Goal: Information Seeking & Learning: Learn about a topic

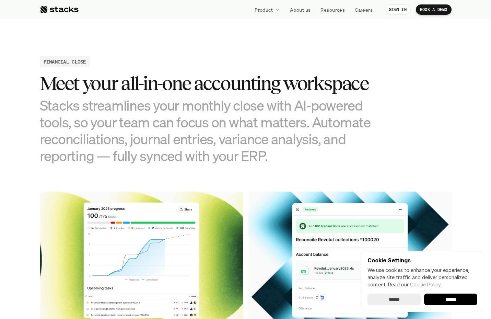
scroll to position [583, 0]
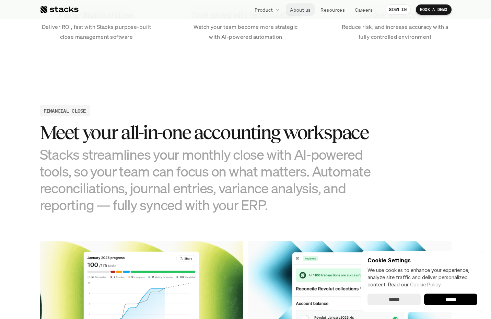
click at [290, 9] on p "About us" at bounding box center [300, 9] width 21 height 7
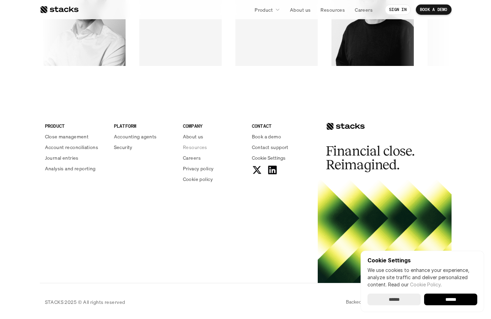
scroll to position [1149, 0]
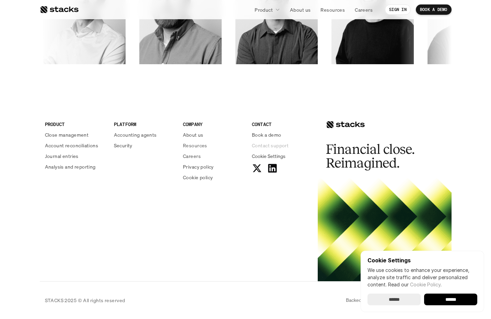
click at [272, 144] on p "Contact support" at bounding box center [270, 145] width 37 height 7
click at [194, 136] on p "About us" at bounding box center [193, 134] width 21 height 7
click at [199, 146] on p "Resources" at bounding box center [195, 145] width 24 height 7
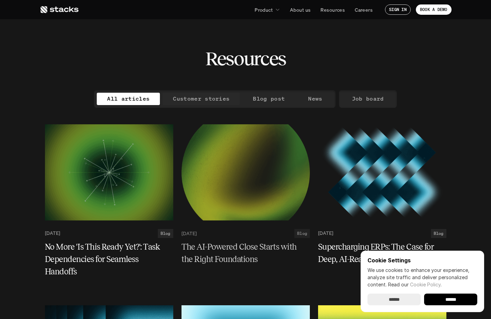
click at [196, 98] on p "Customer stories" at bounding box center [201, 99] width 57 height 10
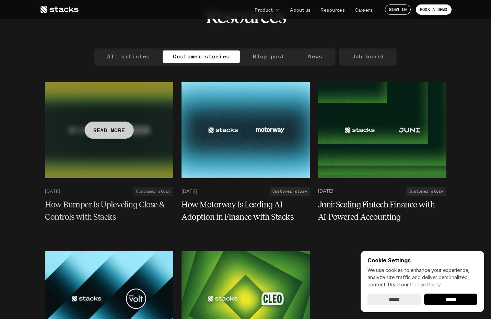
scroll to position [42, 0]
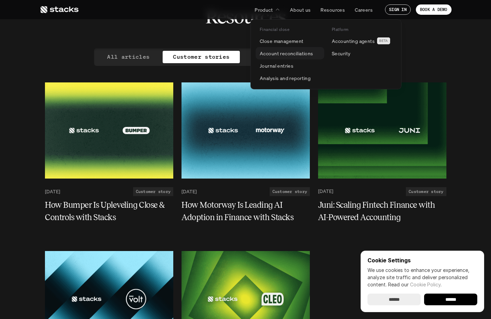
click at [279, 55] on p "Account reconciliations" at bounding box center [287, 53] width 54 height 7
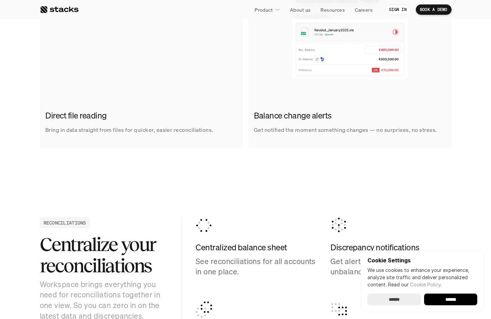
scroll to position [446, 0]
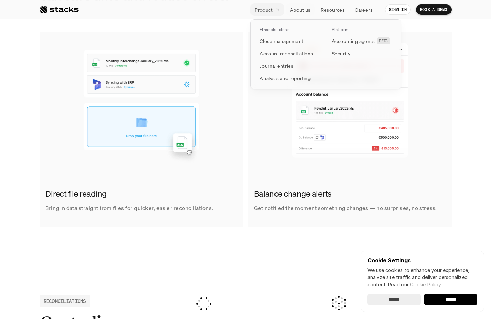
click at [280, 11] on div at bounding box center [277, 10] width 5 height 6
click at [277, 55] on p "Account reconciliations" at bounding box center [287, 53] width 54 height 7
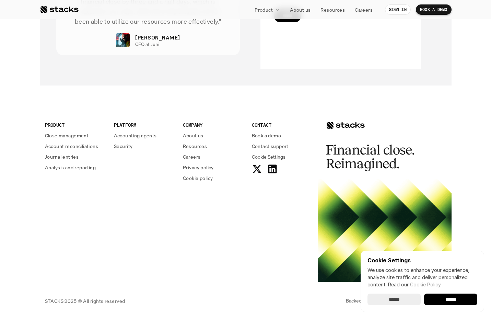
scroll to position [1674, 0]
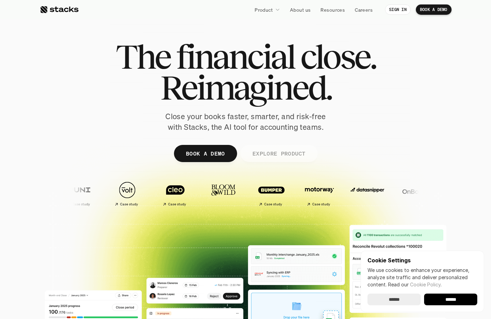
click at [285, 151] on p "EXPLORE PRODUCT" at bounding box center [278, 153] width 53 height 10
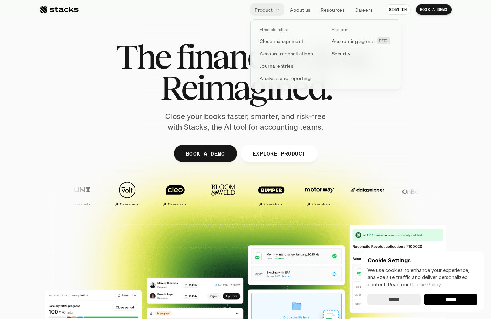
click at [271, 9] on p "Product" at bounding box center [263, 9] width 18 height 7
click at [280, 66] on p "Journal entries" at bounding box center [277, 65] width 34 height 7
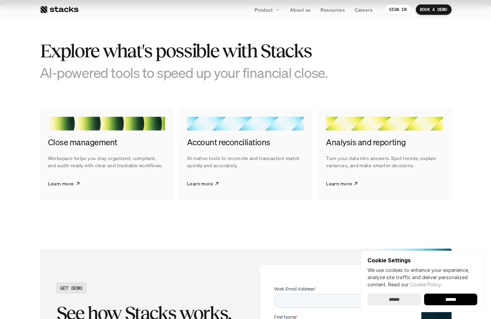
scroll to position [995, 0]
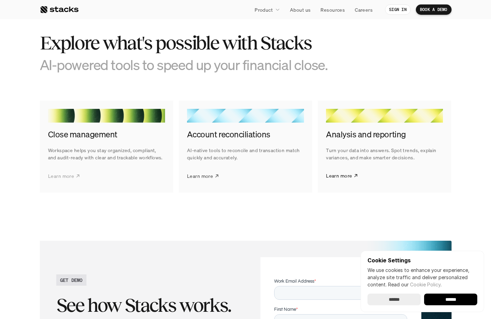
click at [72, 176] on p "Learn more" at bounding box center [61, 175] width 26 height 7
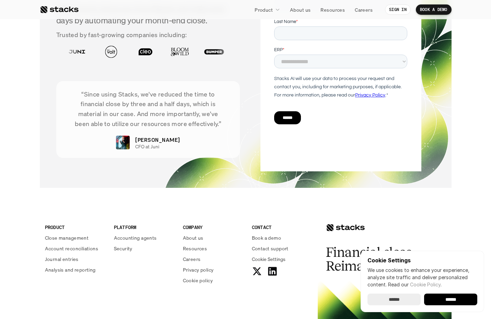
scroll to position [1475, 0]
